Goal: Find specific page/section: Find specific page/section

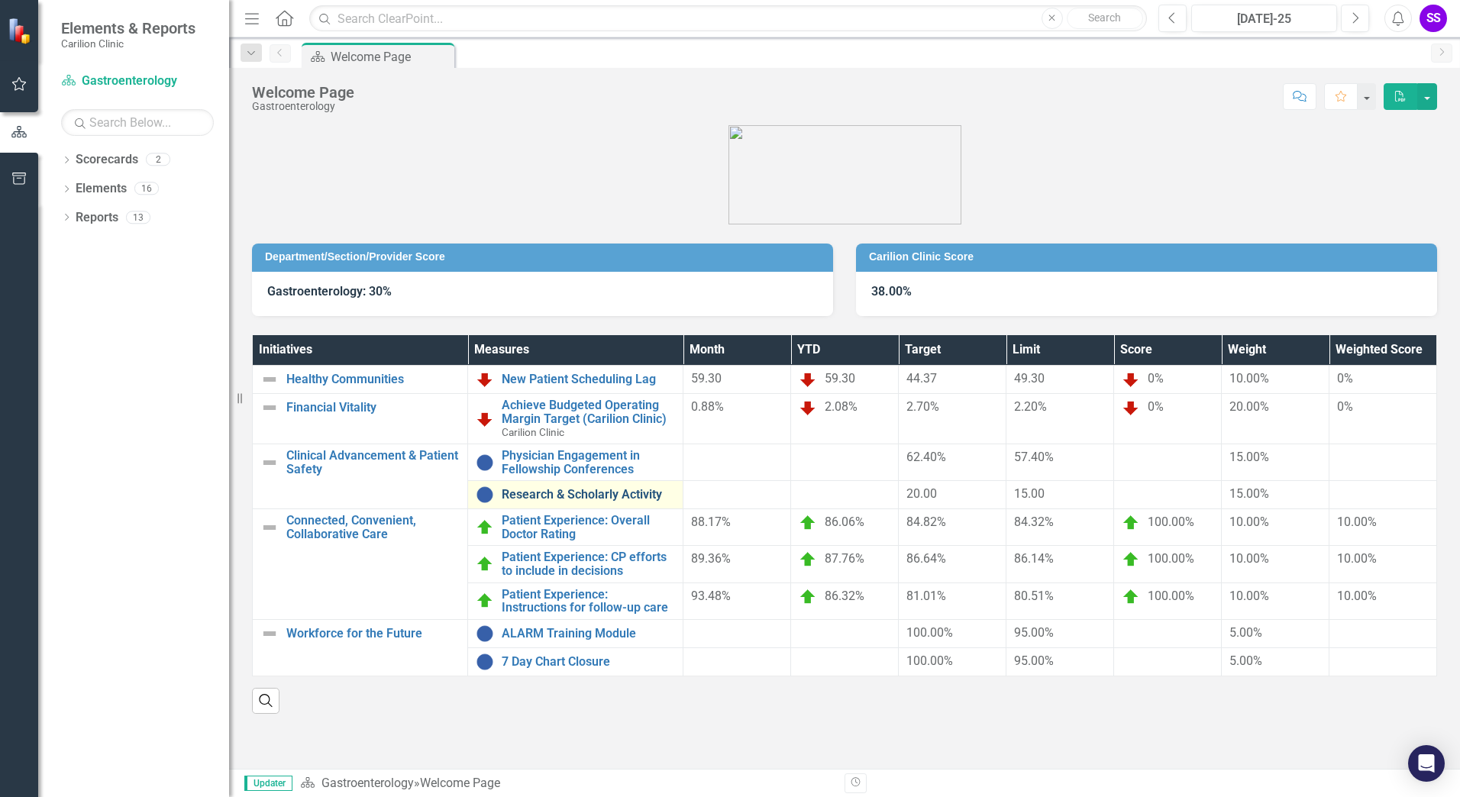
click at [592, 490] on link "Research & Scholarly Activity" at bounding box center [588, 495] width 173 height 14
click at [574, 462] on link "Physician Engagement in Fellowship Conferences" at bounding box center [588, 462] width 173 height 27
click at [546, 492] on link "Research & Scholarly Activity" at bounding box center [588, 495] width 173 height 14
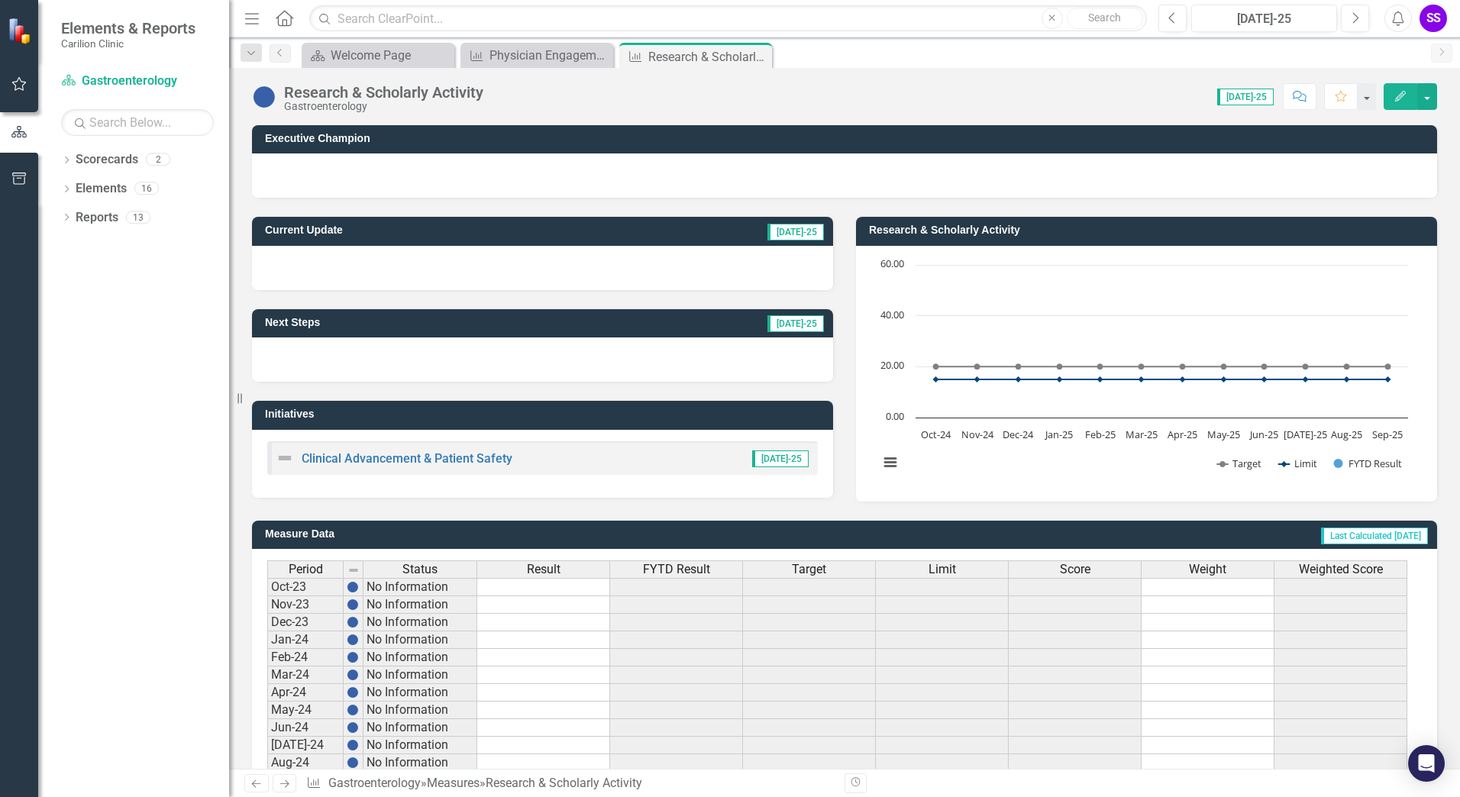
click at [781, 458] on span "[DATE]-25" at bounding box center [780, 459] width 57 height 17
click at [432, 457] on link "Clinical Advancement & Patient Safety" at bounding box center [407, 458] width 211 height 15
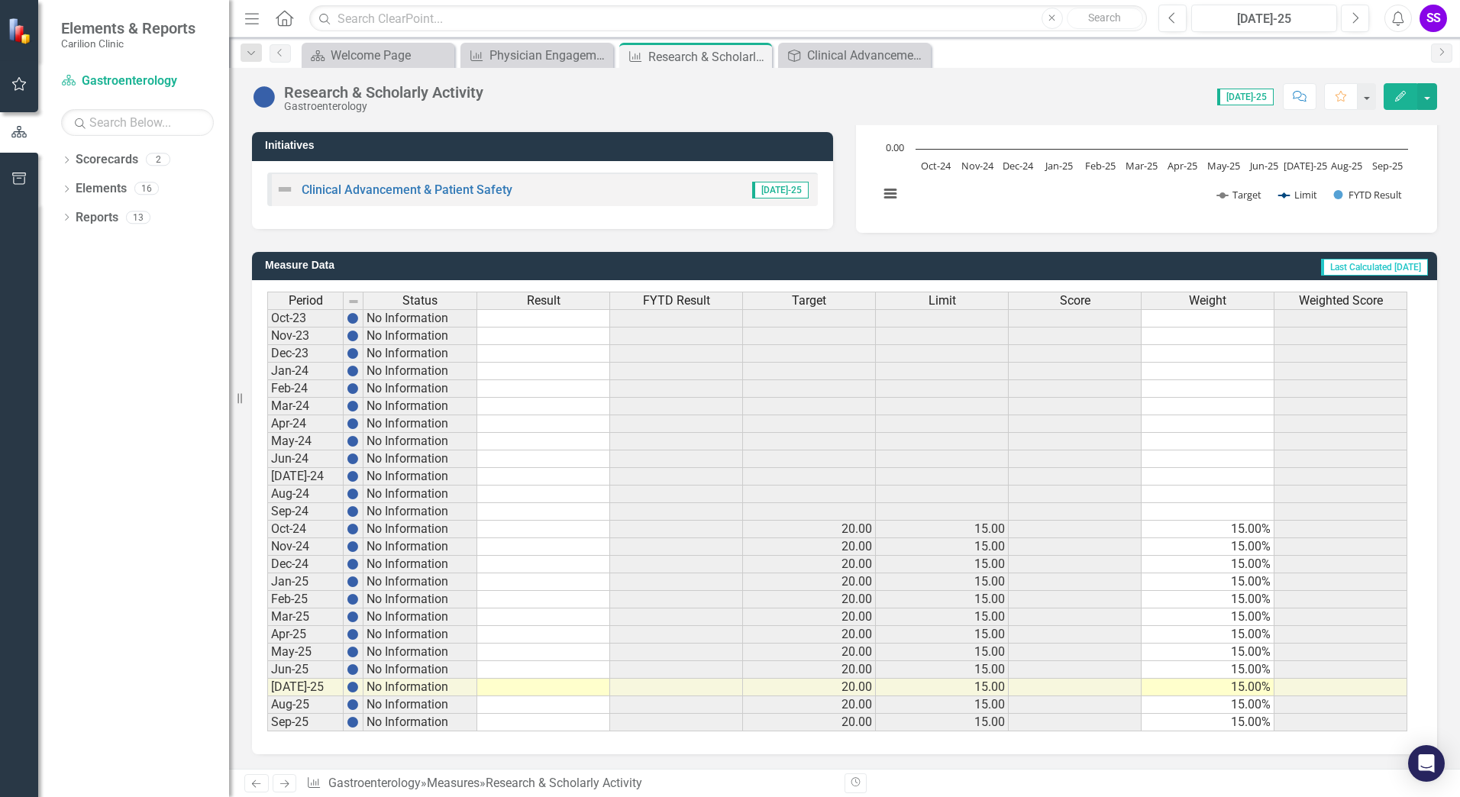
scroll to position [270, 0]
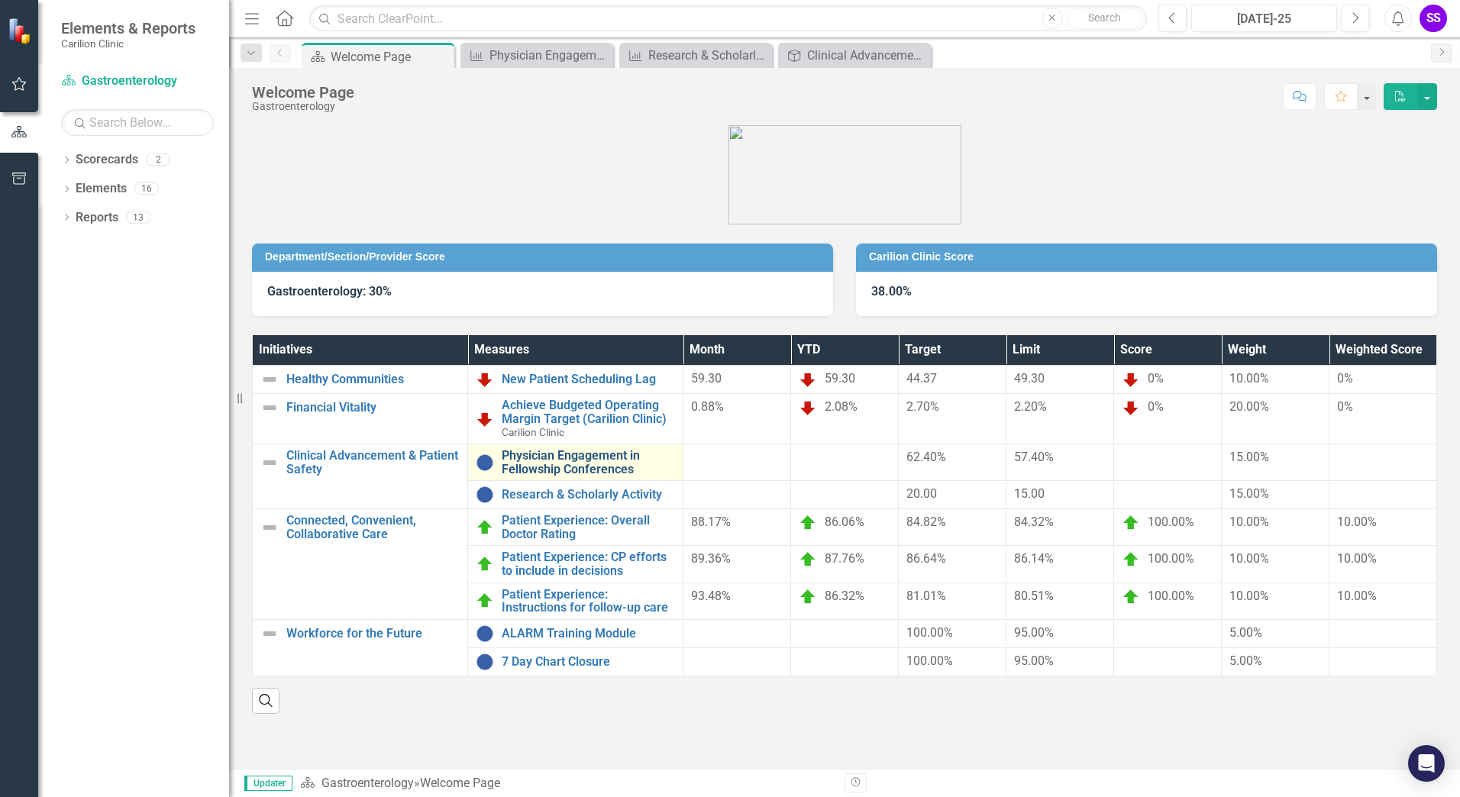
click at [558, 461] on link "Physician Engagement in Fellowship Conferences" at bounding box center [588, 462] width 173 height 27
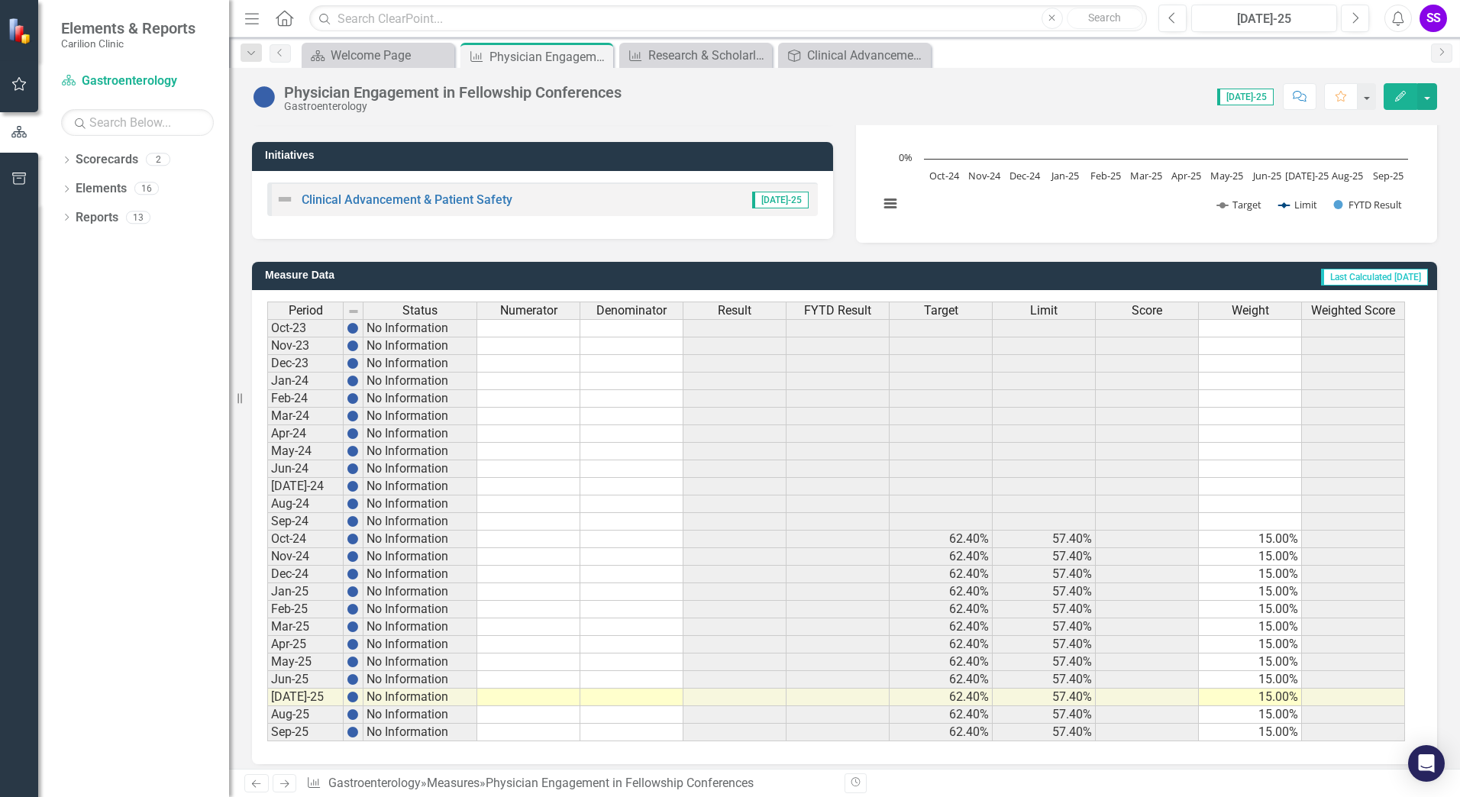
scroll to position [270, 0]
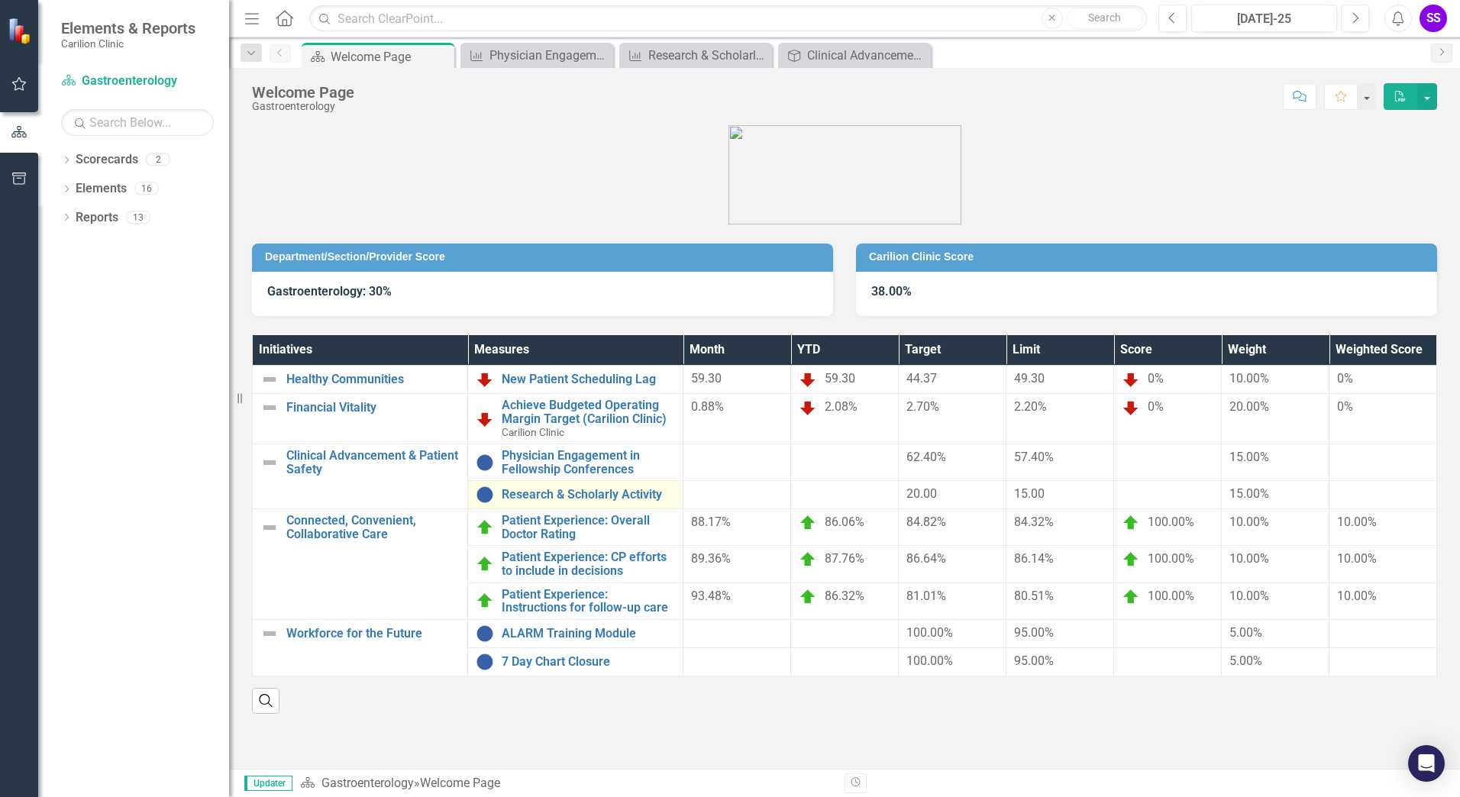
click at [558, 485] on td "Research & Scholarly Activity Link Open Element" at bounding box center [575, 495] width 215 height 28
click at [592, 494] on link "Research & Scholarly Activity" at bounding box center [588, 495] width 173 height 14
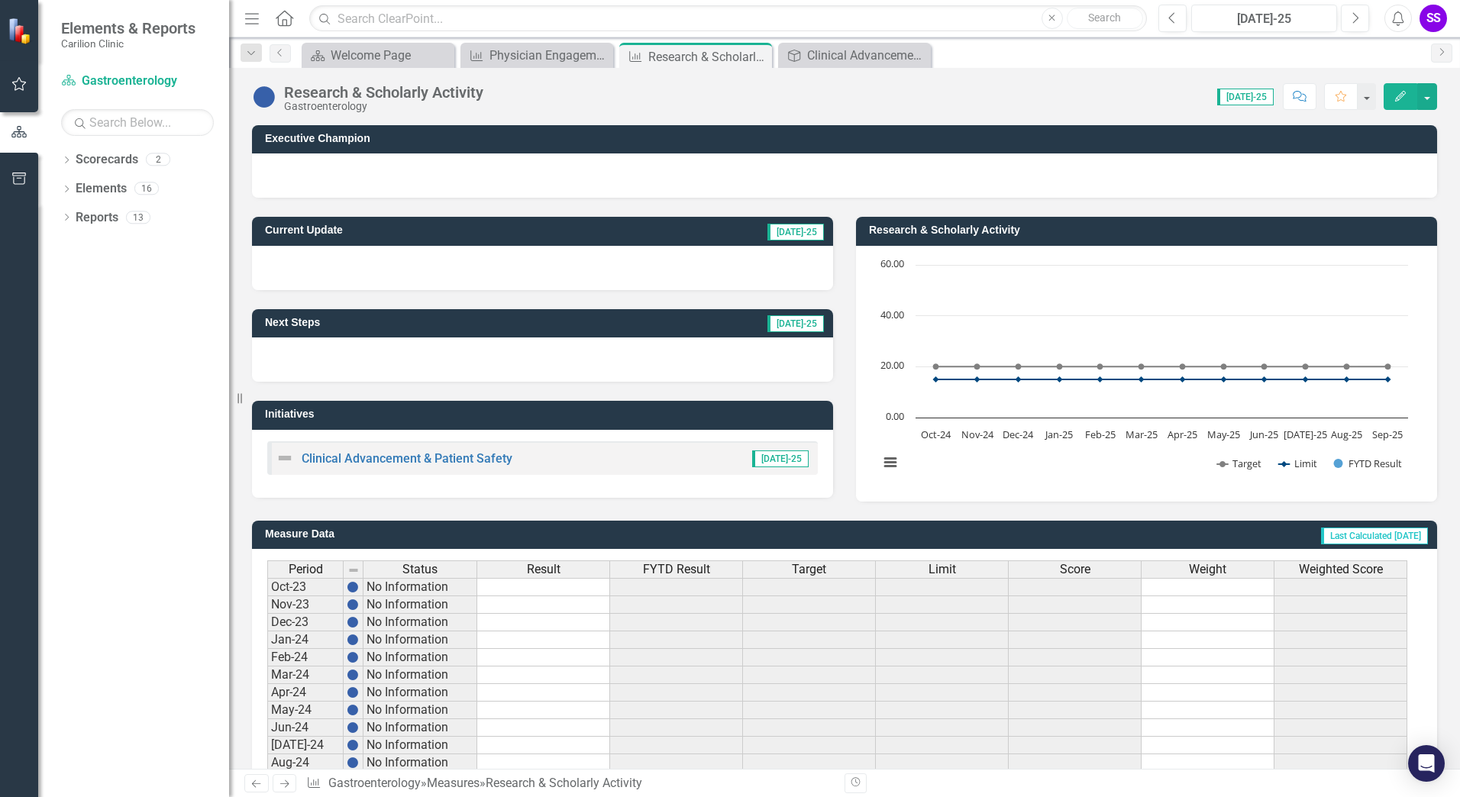
scroll to position [270, 0]
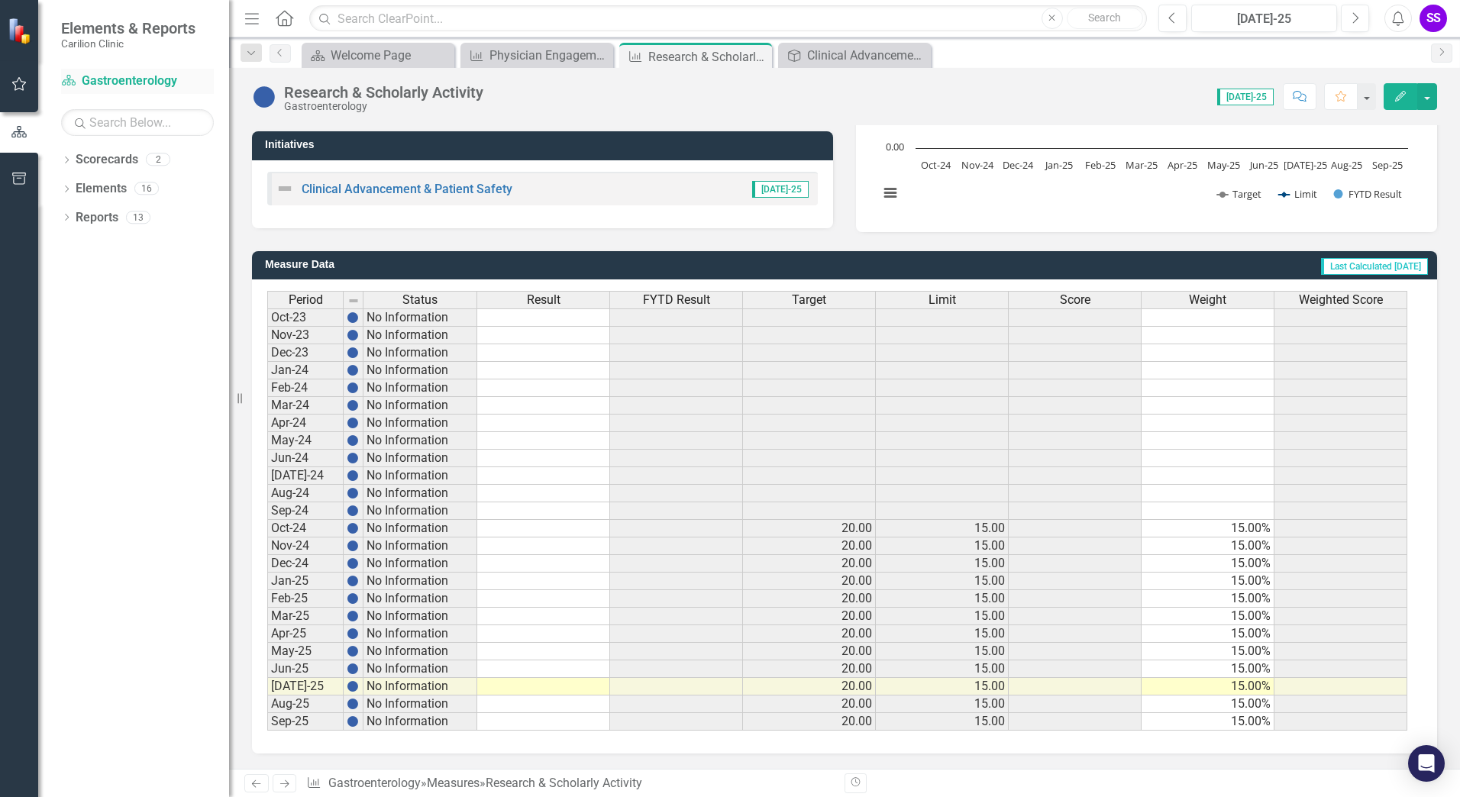
click at [112, 77] on link "Scorecard Gastroenterology" at bounding box center [137, 82] width 153 height 18
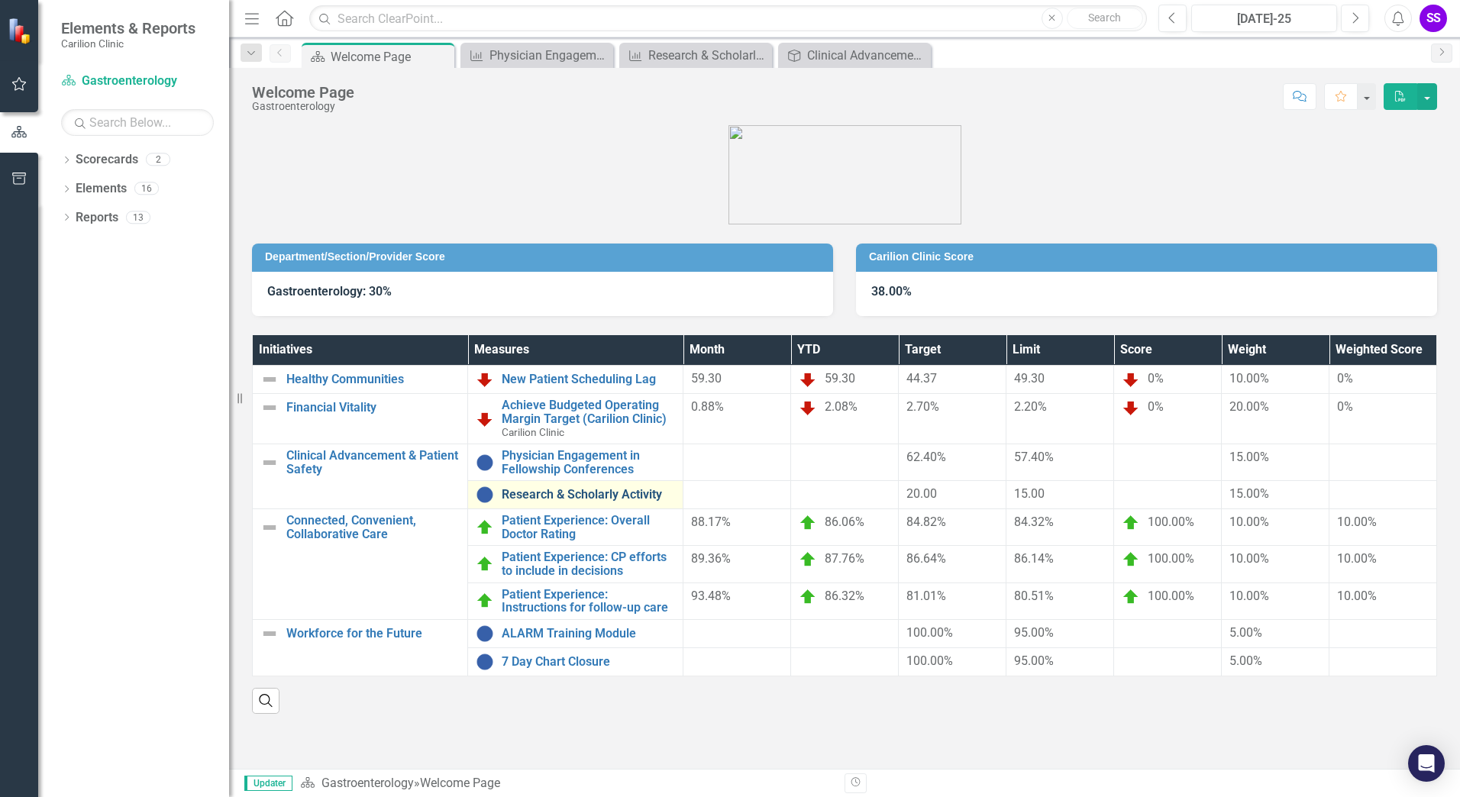
click at [542, 490] on link "Research & Scholarly Activity" at bounding box center [588, 495] width 173 height 14
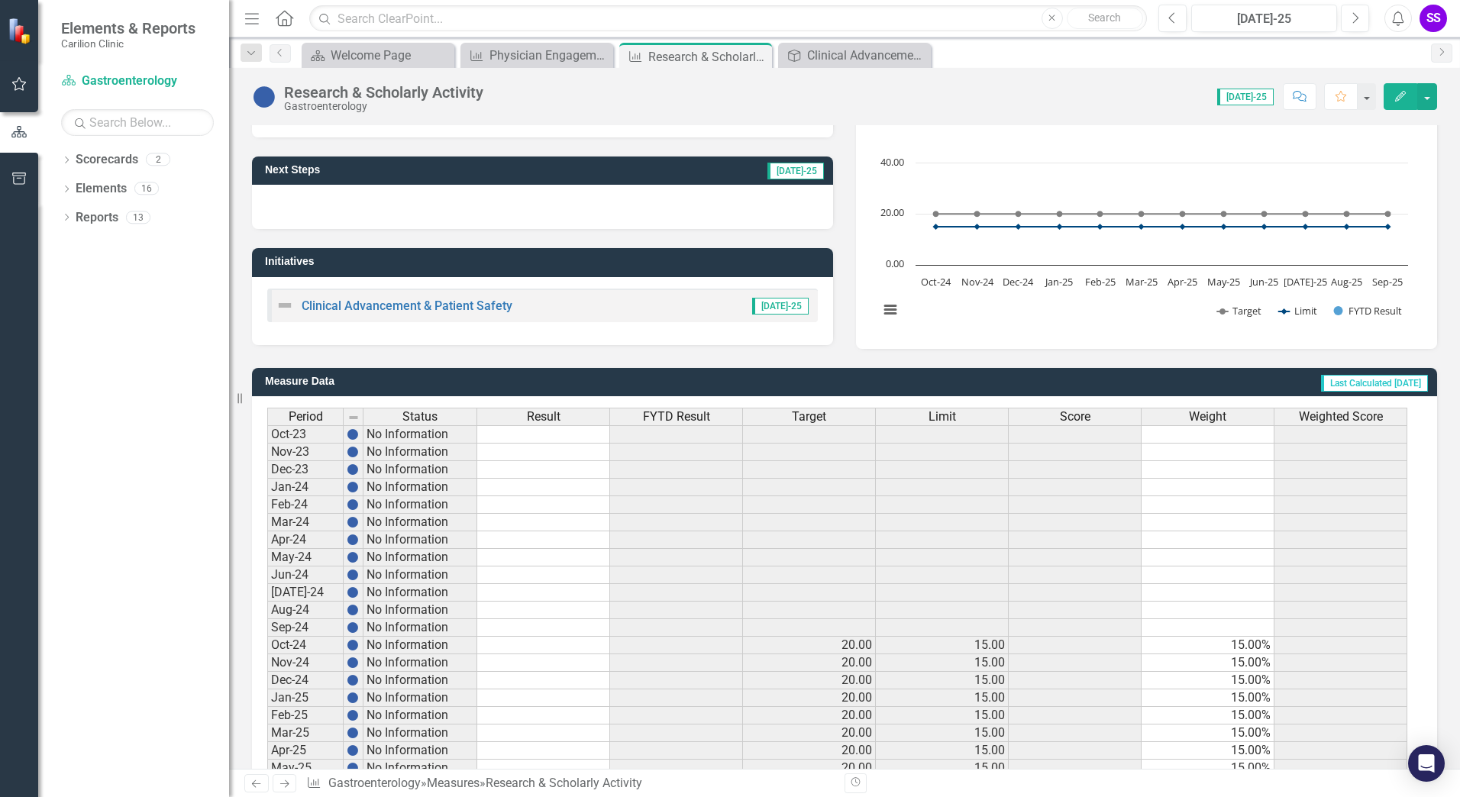
scroll to position [270, 0]
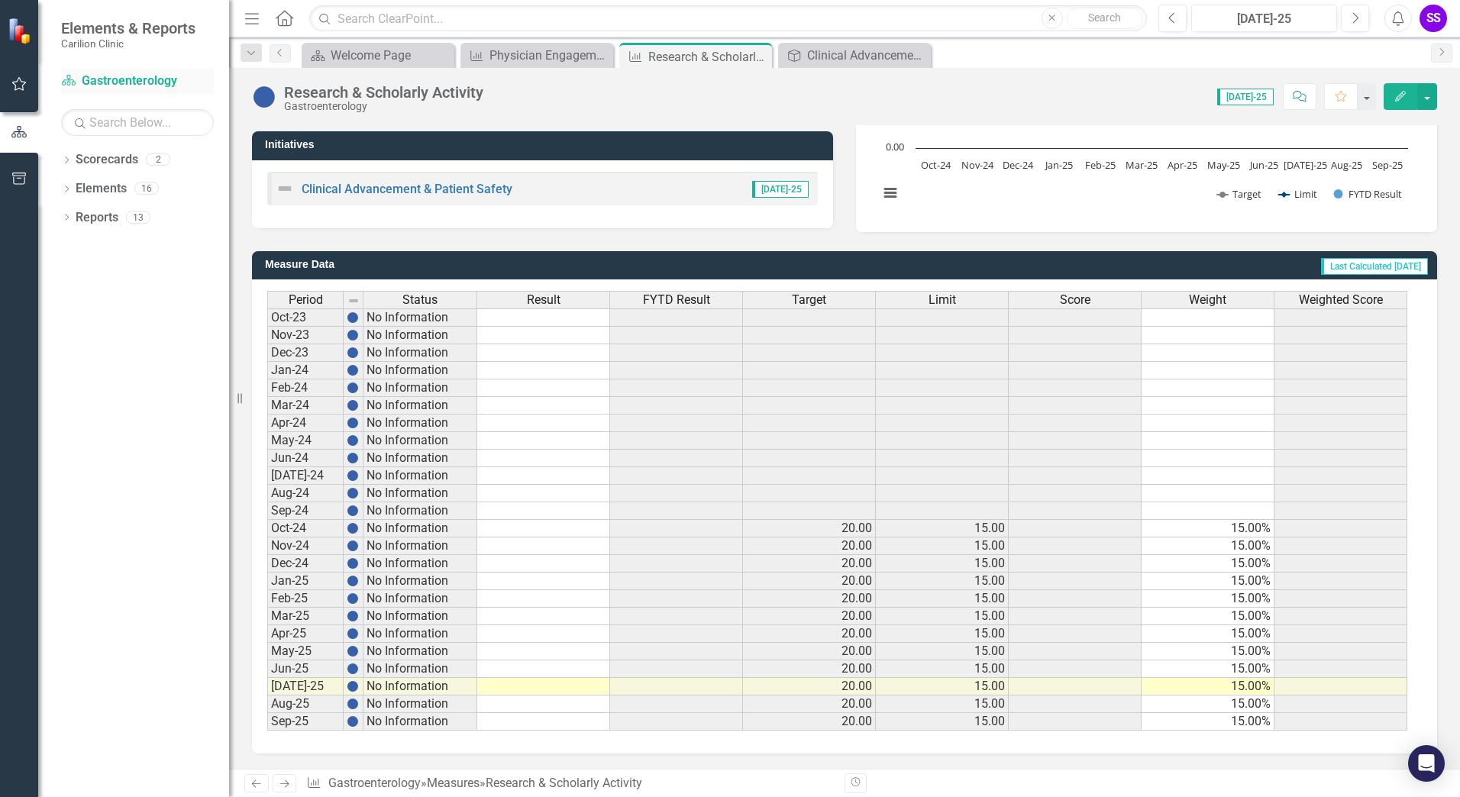
click at [108, 80] on link "Scorecard Gastroenterology" at bounding box center [137, 82] width 153 height 18
